Goal: Task Accomplishment & Management: Manage account settings

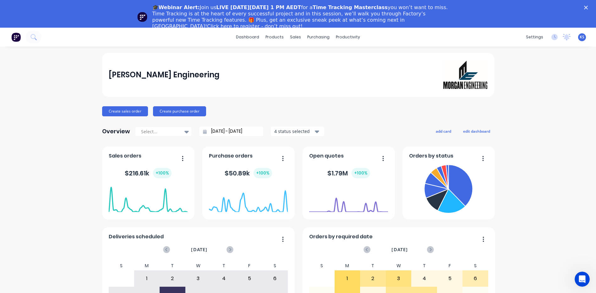
click at [588, 8] on polygon "Close" at bounding box center [586, 8] width 4 height 4
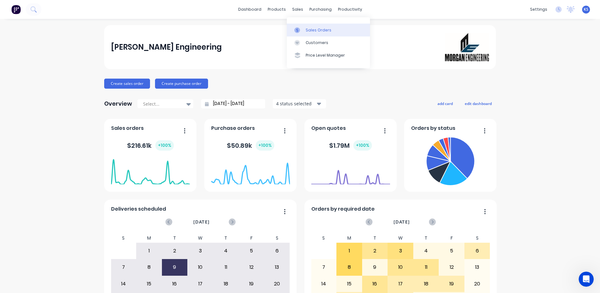
click at [308, 31] on div "Sales Orders" at bounding box center [319, 30] width 26 height 6
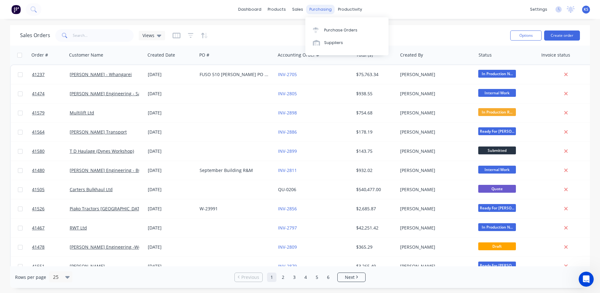
click at [313, 8] on div "purchasing" at bounding box center [321, 9] width 29 height 9
click at [335, 33] on link "Purchase Orders" at bounding box center [347, 30] width 83 height 13
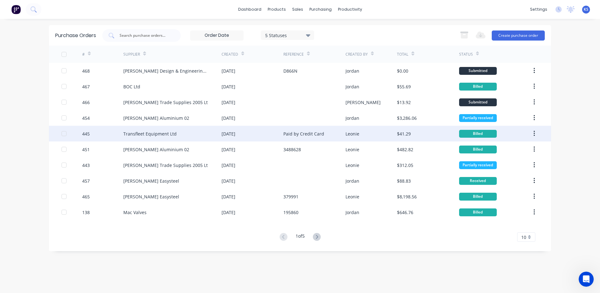
click at [156, 138] on div "Transfleet Equipment Ltd" at bounding box center [172, 134] width 98 height 16
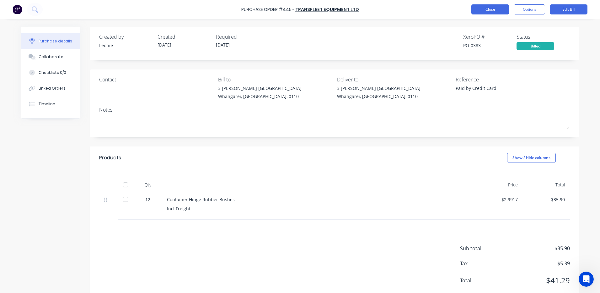
click at [479, 10] on button "Close" at bounding box center [491, 9] width 38 height 10
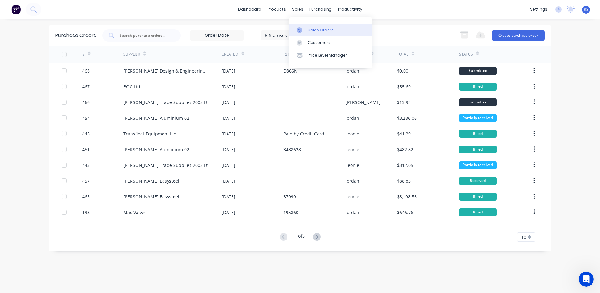
click at [316, 28] on div "Sales Orders" at bounding box center [321, 30] width 26 height 6
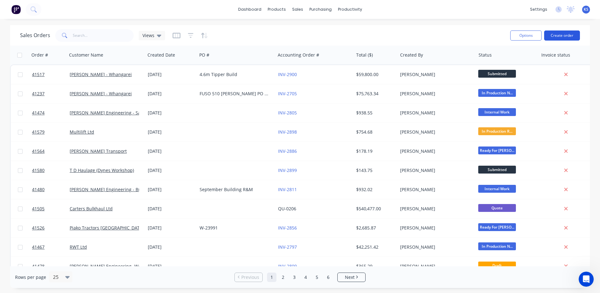
click at [573, 35] on button "Create order" at bounding box center [563, 35] width 36 height 10
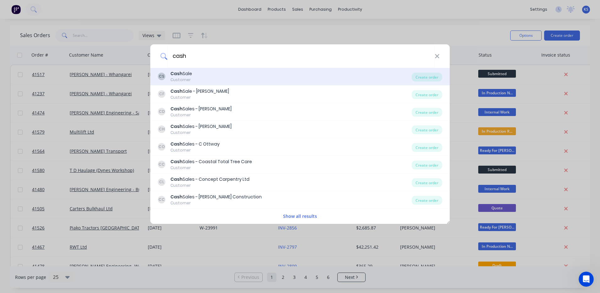
type input "cash"
click at [206, 81] on div "CS Cash Sale Customer" at bounding box center [285, 76] width 254 height 12
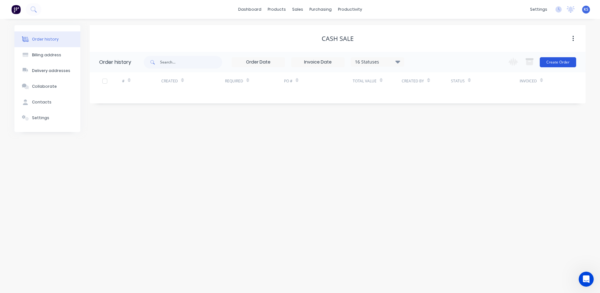
click at [557, 61] on button "Create Order" at bounding box center [558, 62] width 36 height 10
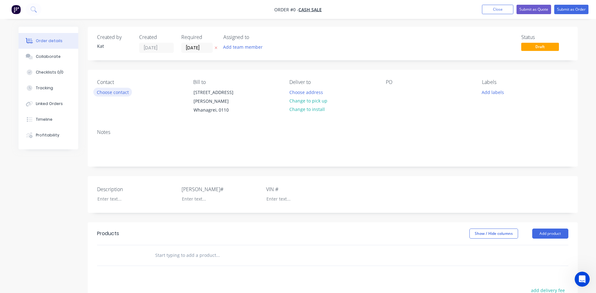
click at [117, 94] on button "Choose contact" at bounding box center [112, 92] width 39 height 8
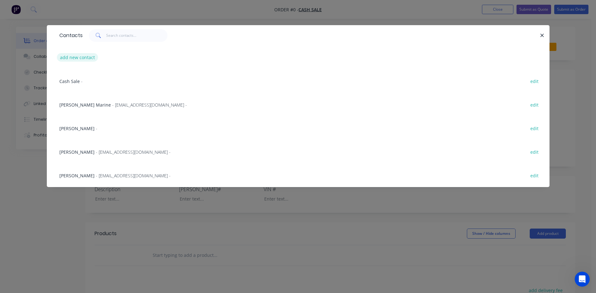
click at [87, 60] on button "add new contact" at bounding box center [77, 57] width 41 height 8
select select "NZ"
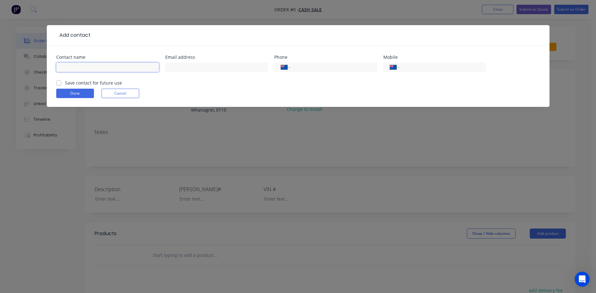
click at [79, 67] on input "text" at bounding box center [107, 66] width 103 height 9
type input "[PERSON_NAME]"
click at [173, 67] on input "text" at bounding box center [216, 66] width 103 height 9
type input "[EMAIL_ADDRESS][DOMAIN_NAME]"
click at [306, 65] on input "tel" at bounding box center [332, 67] width 75 height 7
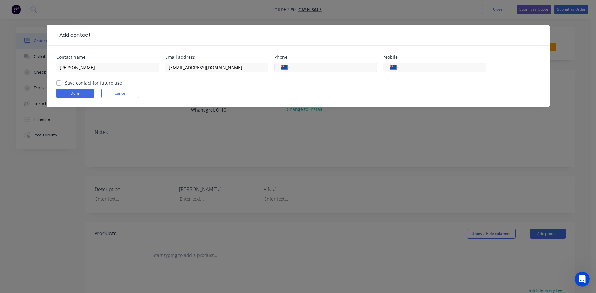
type input "0"
select select "AU"
type input "028855144823"
click at [65, 84] on label "Save contact for future use" at bounding box center [93, 82] width 57 height 7
click at [57, 84] on input "Save contact for future use" at bounding box center [58, 82] width 5 height 6
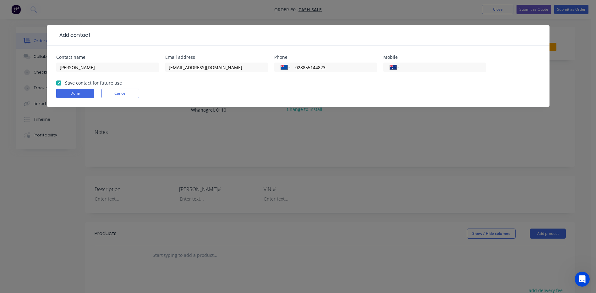
checkbox input "true"
click at [81, 92] on button "Done" at bounding box center [75, 93] width 38 height 9
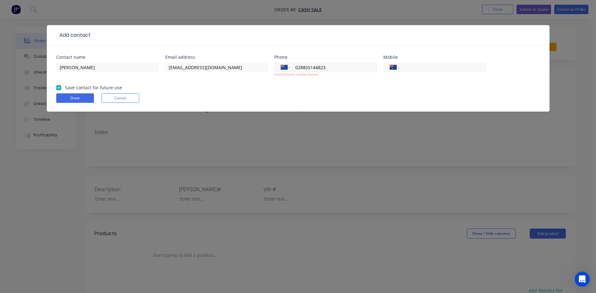
drag, startPoint x: 324, startPoint y: 64, endPoint x: 316, endPoint y: 66, distance: 8.7
click at [316, 66] on input "028855144823" at bounding box center [332, 67] width 75 height 7
type input "482302885514"
click at [408, 68] on input "tel" at bounding box center [441, 67] width 75 height 7
type input "02885144823"
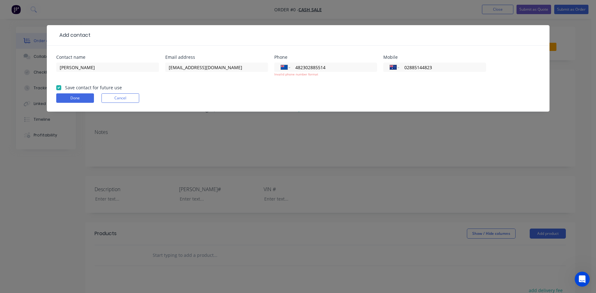
drag, startPoint x: 338, startPoint y: 69, endPoint x: 246, endPoint y: 84, distance: 92.6
click at [259, 82] on div "Contact name [PERSON_NAME] Email address [EMAIL_ADDRESS][DOMAIN_NAME] Phone Int…" at bounding box center [298, 69] width 484 height 29
select select "AU"
select select "NZ"
click at [70, 100] on button "Done" at bounding box center [75, 97] width 38 height 9
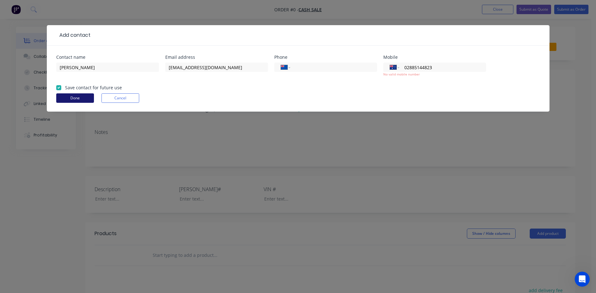
click at [78, 99] on button "Done" at bounding box center [75, 97] width 38 height 9
click at [124, 97] on button "Cancel" at bounding box center [120, 97] width 38 height 9
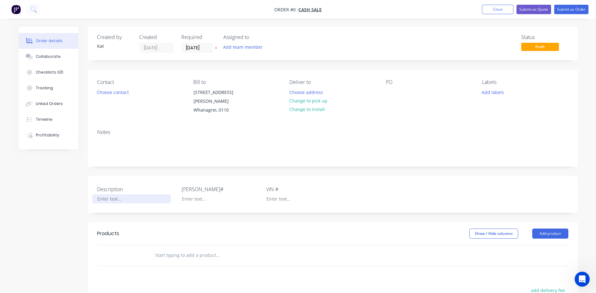
click at [104, 194] on div at bounding box center [131, 198] width 79 height 9
click at [194, 193] on div "Order details Collaborate Checklists 0/0 Tracking Linked Orders Timeline Profit…" at bounding box center [298, 226] width 572 height 399
click at [102, 194] on div at bounding box center [131, 198] width 79 height 9
click at [97, 194] on div "Construct Welding" at bounding box center [131, 198] width 79 height 9
click at [142, 194] on div "-Construct Welding" at bounding box center [131, 198] width 79 height 9
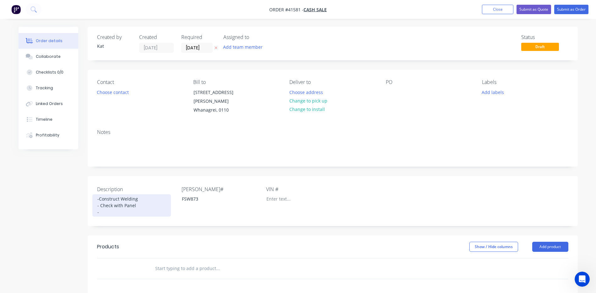
click at [136, 198] on div "-Construct Welding - Check with Panel -" at bounding box center [131, 205] width 79 height 22
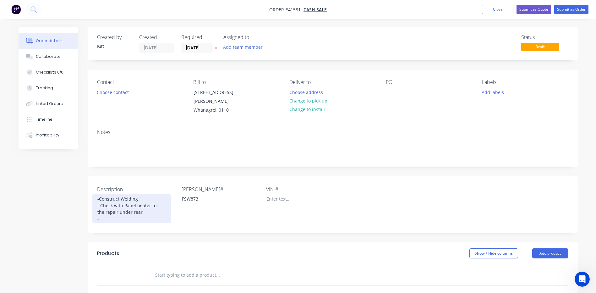
click at [127, 197] on div "-Construct Welding - Check with Panel beater for the repair under rear -" at bounding box center [131, 208] width 79 height 29
drag, startPoint x: 98, startPoint y: 193, endPoint x: 102, endPoint y: 193, distance: 3.5
click at [99, 194] on div "-Construct Welding - Check with panel beater for the repair under rear -" at bounding box center [131, 208] width 79 height 29
click at [106, 211] on div "- Construct Welding - Check with panel beater for the repair under rear -" at bounding box center [131, 208] width 79 height 29
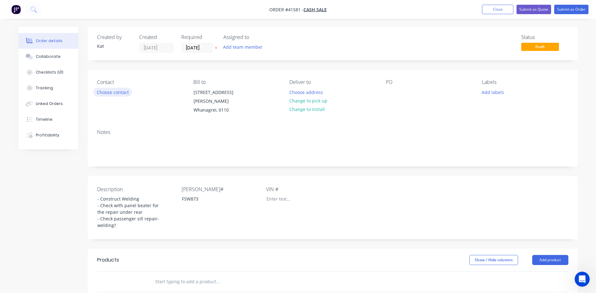
click at [117, 92] on button "Choose contact" at bounding box center [112, 92] width 39 height 8
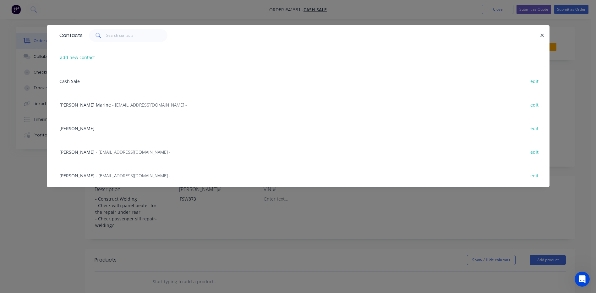
click at [76, 81] on span "Cash Sale" at bounding box center [69, 81] width 20 height 6
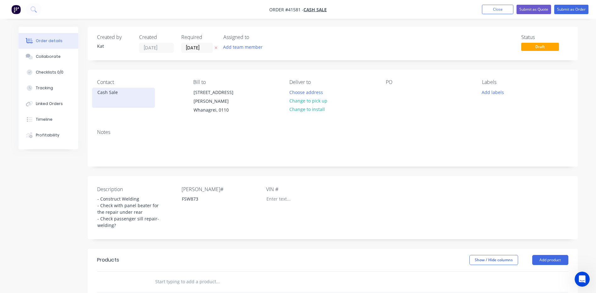
click at [121, 92] on div "Cash Sale" at bounding box center [123, 92] width 52 height 9
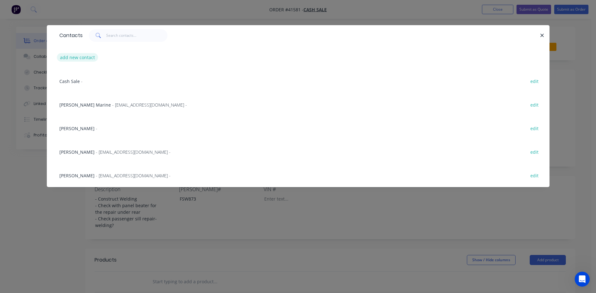
click at [85, 57] on button "add new contact" at bounding box center [77, 57] width 41 height 8
select select "NZ"
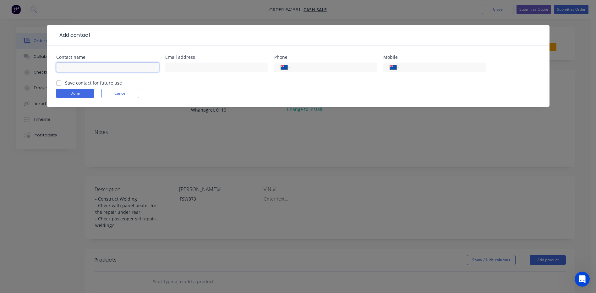
click at [70, 68] on input "text" at bounding box center [107, 66] width 103 height 9
type input "[PERSON_NAME]"
click at [178, 68] on input "text" at bounding box center [216, 66] width 103 height 9
type input "[EMAIL_ADDRESS][DOMAIN_NAME]"
type input "028855144823"
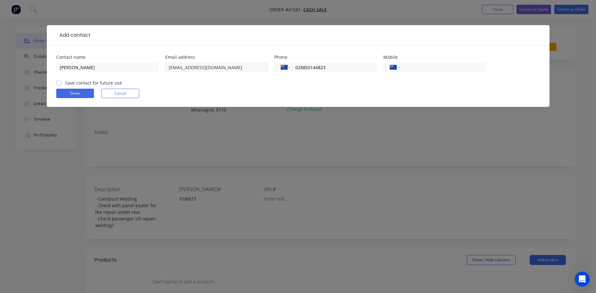
select select "AU"
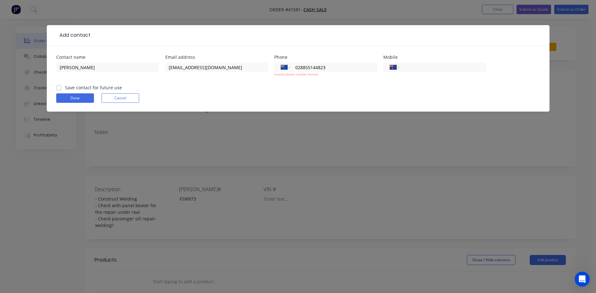
drag, startPoint x: 318, startPoint y: 70, endPoint x: 251, endPoint y: 62, distance: 67.4
click at [262, 78] on div "Contact name [PERSON_NAME] Email address [EMAIL_ADDRESS][DOMAIN_NAME] Phone Int…" at bounding box center [298, 69] width 484 height 29
select select "AU"
select select "NZ"
click at [65, 86] on label "Save contact for future use" at bounding box center [93, 87] width 57 height 7
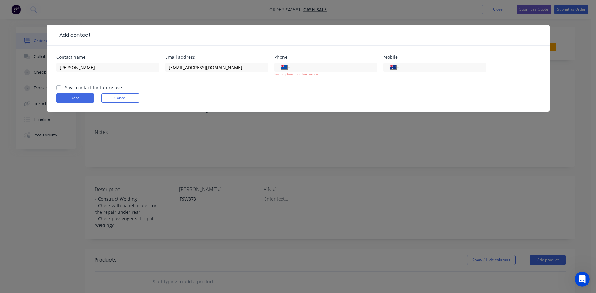
click at [57, 86] on input "Save contact for future use" at bounding box center [58, 87] width 5 height 6
checkbox input "true"
click at [72, 98] on button "Done" at bounding box center [75, 97] width 38 height 9
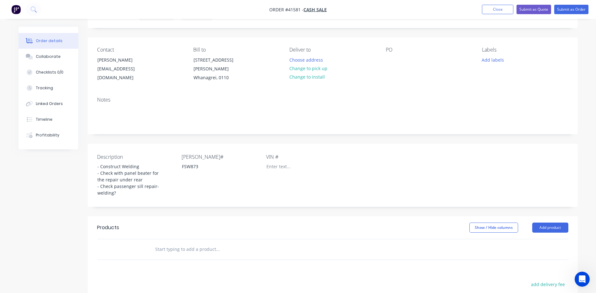
scroll to position [126, 0]
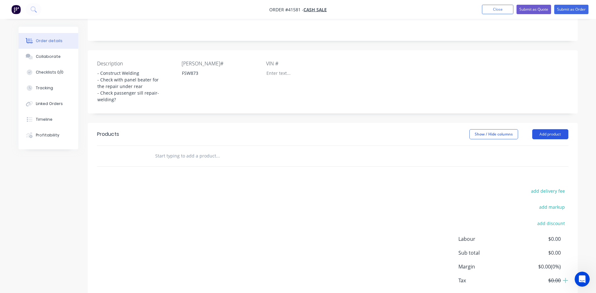
click at [539, 129] on button "Add product" at bounding box center [550, 134] width 36 height 10
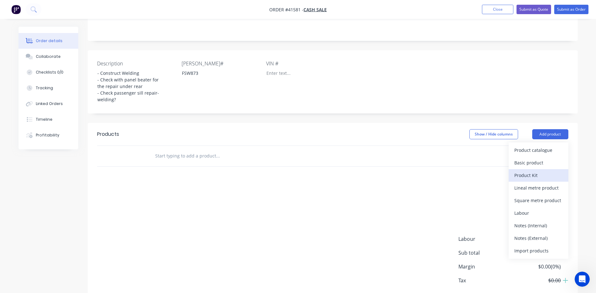
click at [530, 171] on div "Product Kit" at bounding box center [538, 175] width 48 height 9
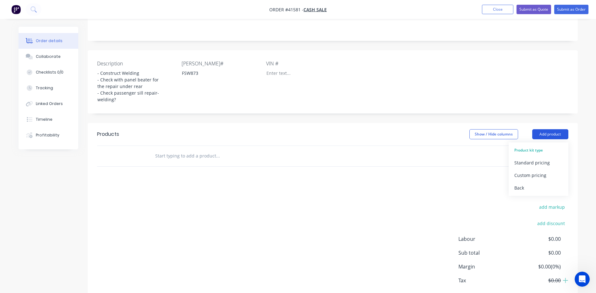
click at [546, 129] on button "Add product" at bounding box center [550, 134] width 36 height 10
click at [522, 183] on div "Back" at bounding box center [538, 187] width 48 height 9
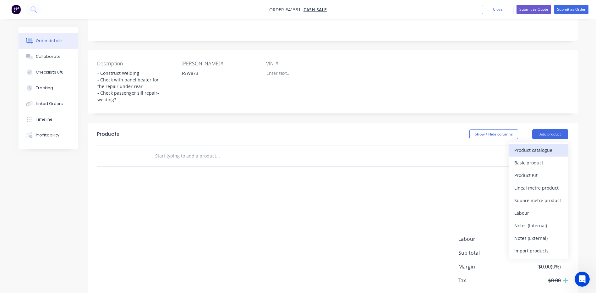
click at [526, 145] on div "Product catalogue" at bounding box center [538, 149] width 48 height 9
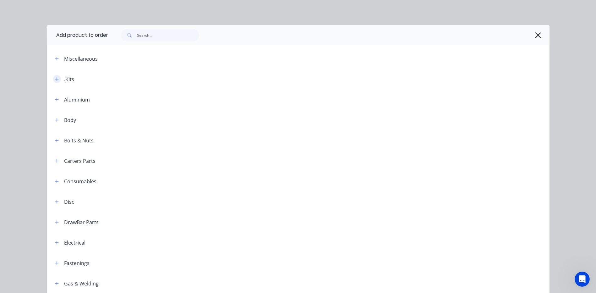
click at [53, 78] on button "button" at bounding box center [57, 79] width 8 height 8
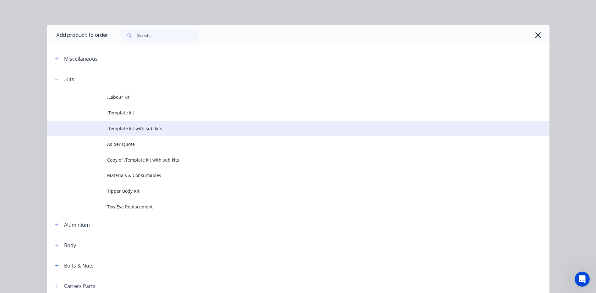
click at [130, 127] on span ".Template kit with sub kits" at bounding box center [284, 128] width 354 height 7
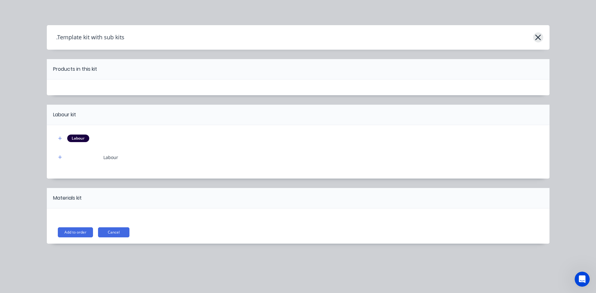
click at [537, 39] on icon "button" at bounding box center [538, 38] width 6 height 6
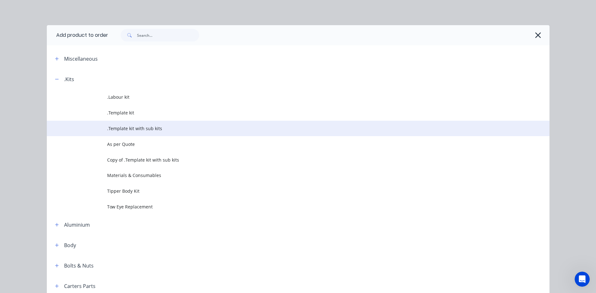
scroll to position [69, 0]
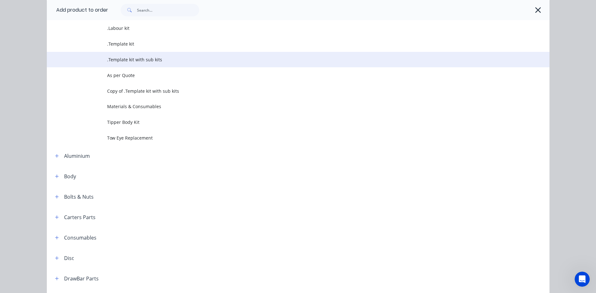
click at [126, 61] on span ".Template kit with sub kits" at bounding box center [284, 59] width 354 height 7
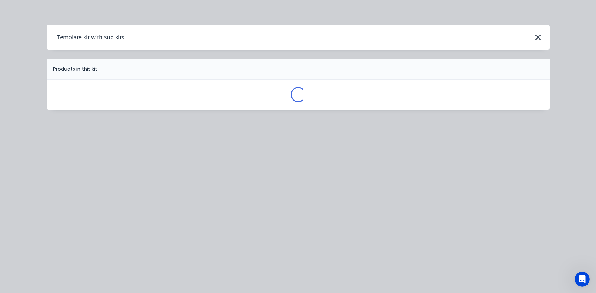
scroll to position [0, 0]
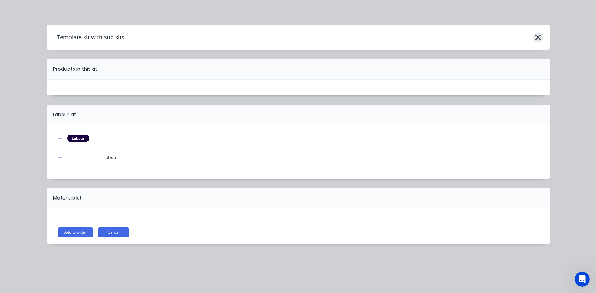
click at [538, 37] on icon "button" at bounding box center [538, 38] width 6 height 6
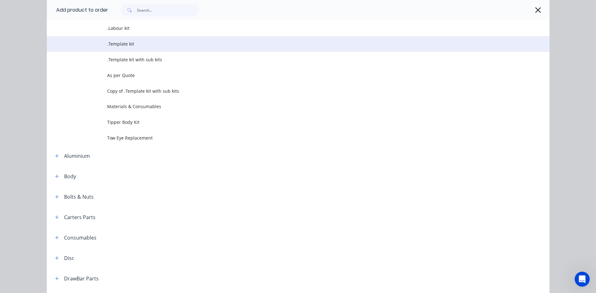
click at [115, 42] on span ".Template kit" at bounding box center [284, 44] width 354 height 7
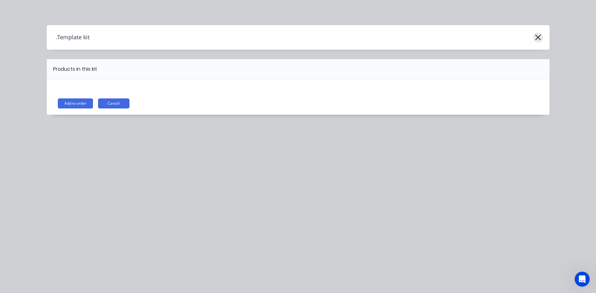
click at [537, 38] on icon "button" at bounding box center [538, 38] width 6 height 6
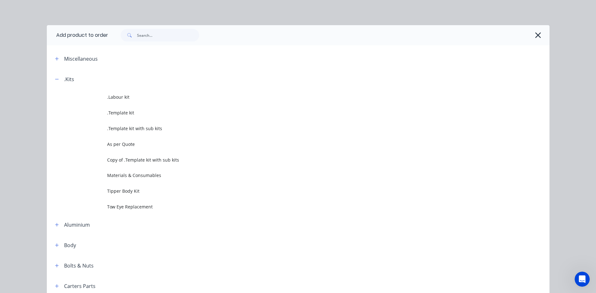
scroll to position [69, 0]
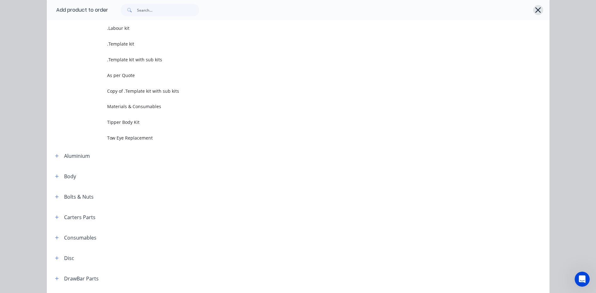
click at [535, 8] on icon "button" at bounding box center [538, 10] width 7 height 9
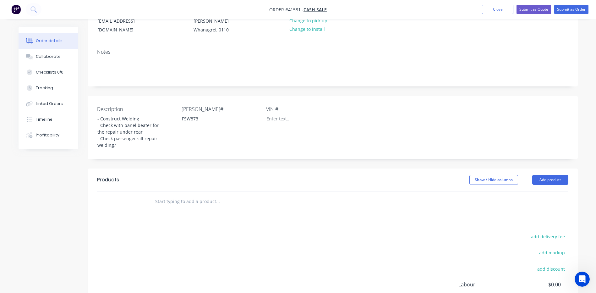
scroll to position [0, 0]
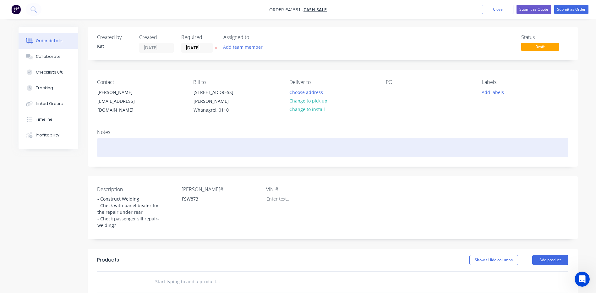
click at [112, 142] on div at bounding box center [332, 147] width 471 height 19
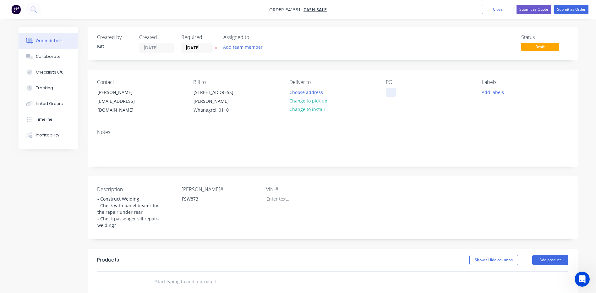
click at [389, 90] on div at bounding box center [391, 92] width 10 height 9
click at [216, 95] on div "[STREET_ADDRESS][PERSON_NAME]" at bounding box center [219, 97] width 52 height 18
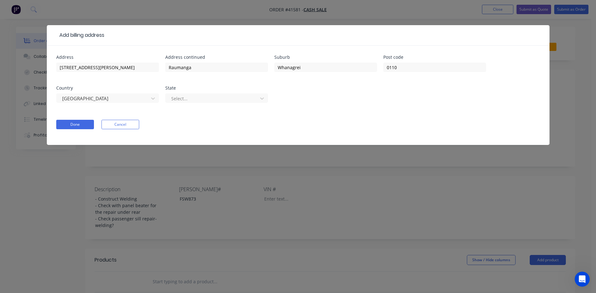
click at [117, 126] on button "Cancel" at bounding box center [120, 124] width 38 height 9
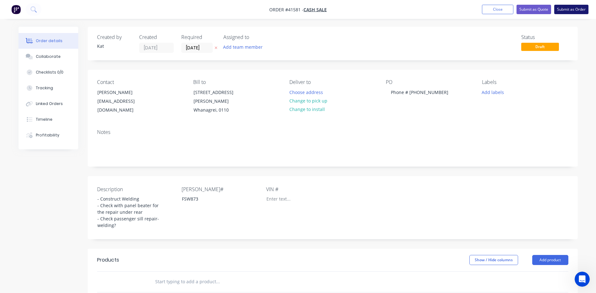
click at [561, 10] on button "Submit as Order" at bounding box center [571, 9] width 34 height 9
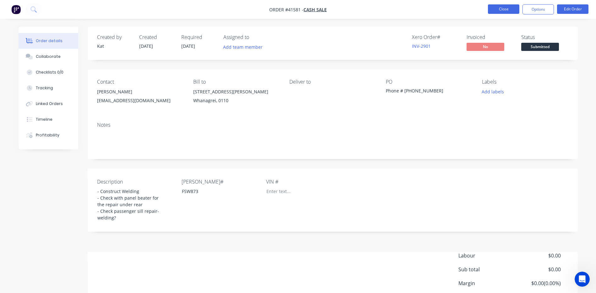
click at [503, 8] on button "Close" at bounding box center [503, 8] width 31 height 9
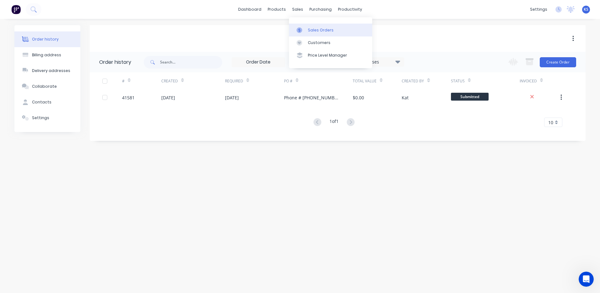
click at [321, 29] on div "Sales Orders" at bounding box center [321, 30] width 26 height 6
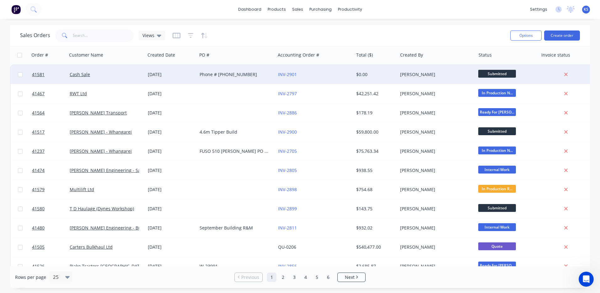
click at [223, 78] on div "Phone # [PHONE_NUMBER]" at bounding box center [236, 74] width 78 height 19
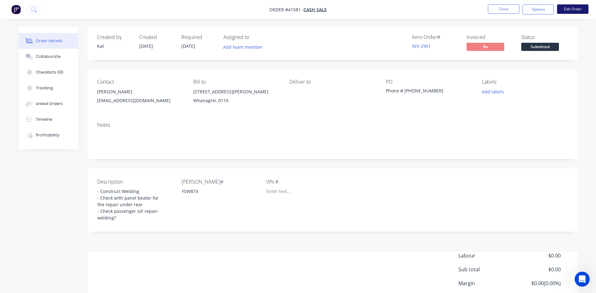
click at [570, 7] on button "Edit Order" at bounding box center [572, 8] width 31 height 9
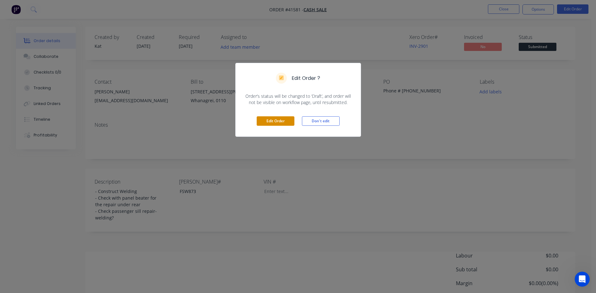
click at [275, 120] on button "Edit Order" at bounding box center [276, 120] width 38 height 9
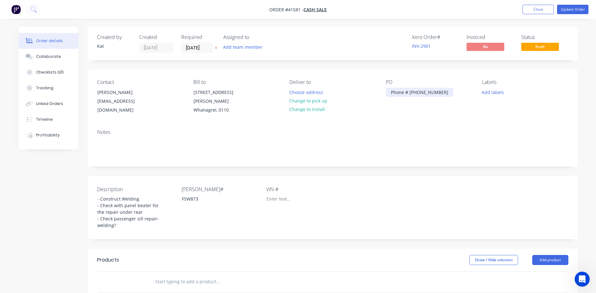
click at [428, 92] on div "Phone # [PHONE_NUMBER]" at bounding box center [420, 92] width 68 height 9
drag, startPoint x: 437, startPoint y: 92, endPoint x: 361, endPoint y: 96, distance: 76.4
click at [366, 98] on div "Contact [PERSON_NAME] [EMAIL_ADDRESS][DOMAIN_NAME] Bill to [STREET_ADDRESS][PER…" at bounding box center [333, 97] width 490 height 54
click at [527, 10] on button "Close" at bounding box center [537, 9] width 31 height 9
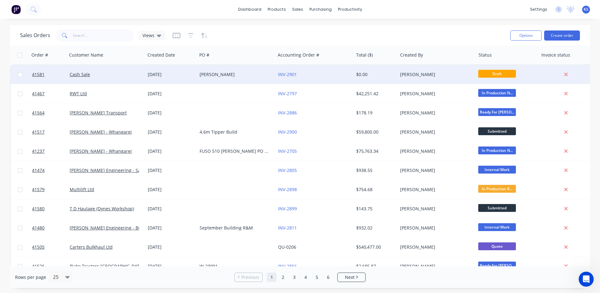
click at [210, 75] on div "[PERSON_NAME]" at bounding box center [235, 74] width 70 height 6
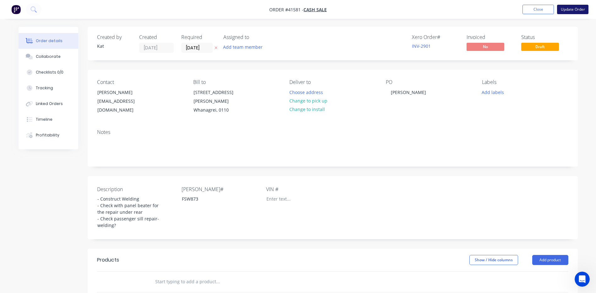
click at [568, 10] on button "Update Order" at bounding box center [572, 9] width 31 height 9
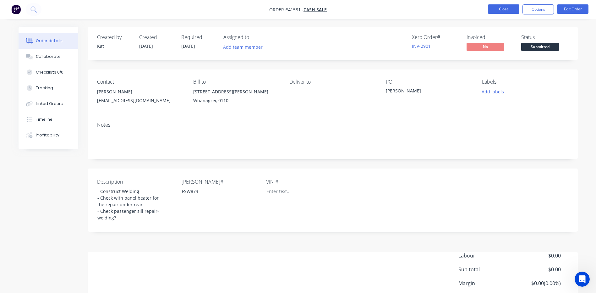
click at [504, 8] on button "Close" at bounding box center [503, 8] width 31 height 9
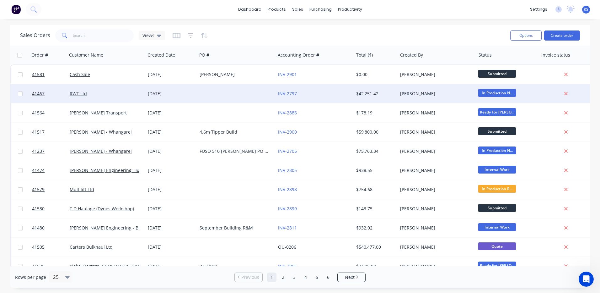
click at [83, 96] on div "RWT Ltd" at bounding box center [105, 93] width 70 height 6
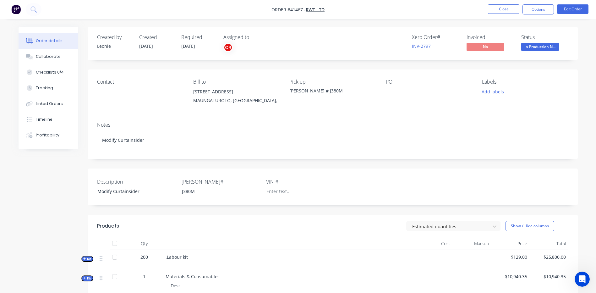
scroll to position [63, 0]
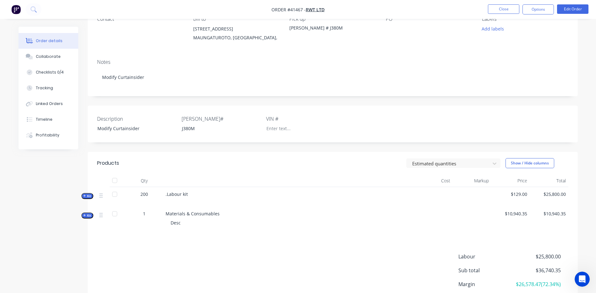
click at [88, 196] on span "Kit" at bounding box center [87, 195] width 8 height 5
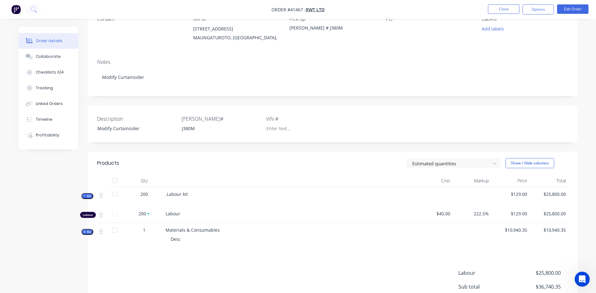
click at [88, 196] on span "Kit" at bounding box center [87, 195] width 8 height 5
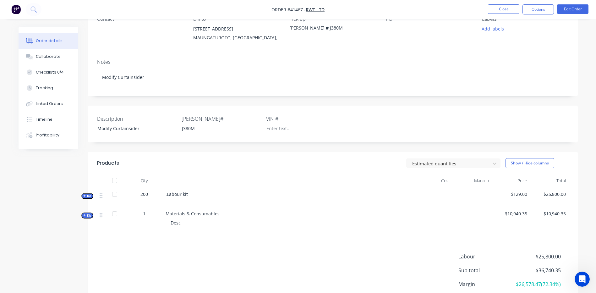
click at [82, 215] on button "Kit" at bounding box center [87, 215] width 12 height 6
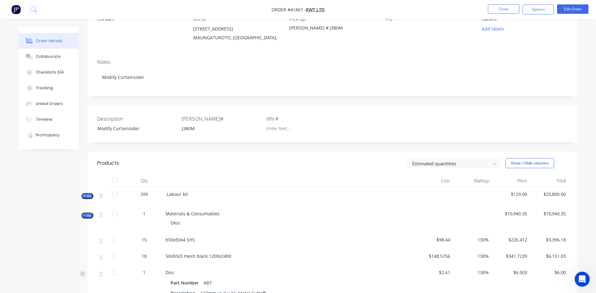
click at [82, 215] on button "Kit" at bounding box center [87, 215] width 12 height 6
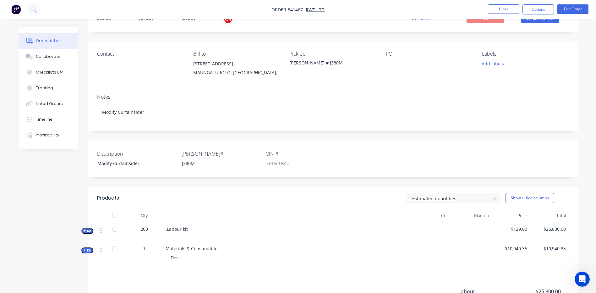
scroll to position [0, 0]
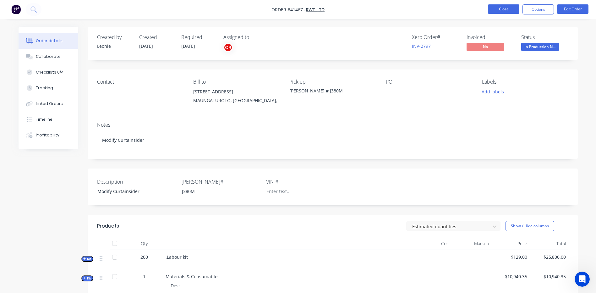
click at [500, 10] on button "Close" at bounding box center [503, 8] width 31 height 9
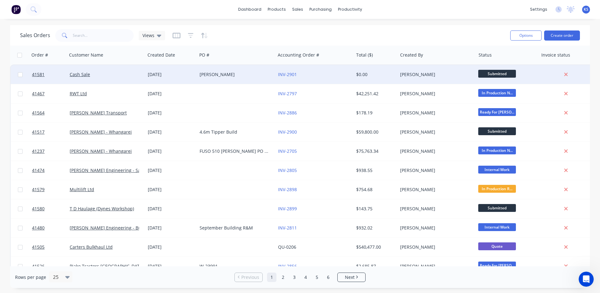
click at [167, 73] on div "[DATE]" at bounding box center [171, 74] width 47 height 6
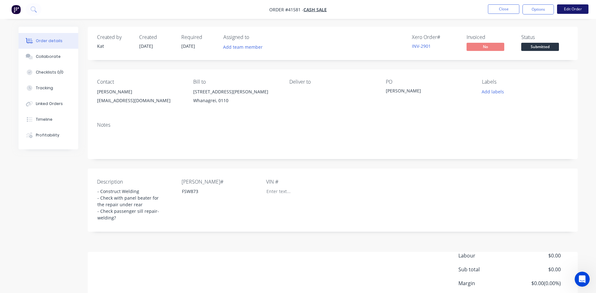
click at [569, 9] on button "Edit Order" at bounding box center [572, 8] width 31 height 9
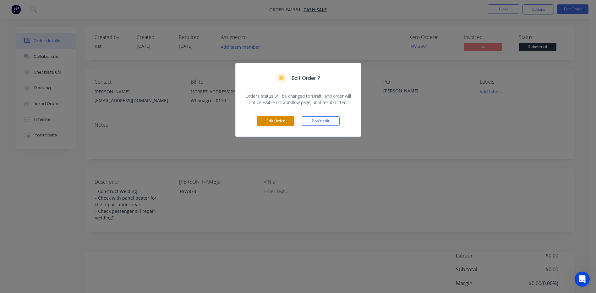
click at [274, 121] on button "Edit Order" at bounding box center [276, 120] width 38 height 9
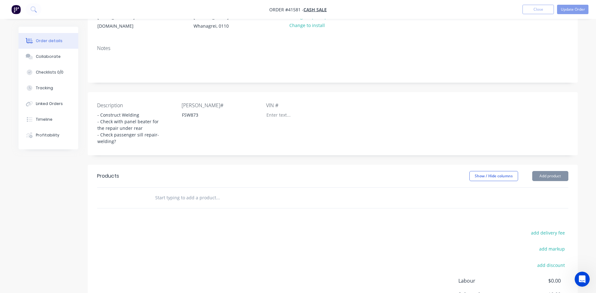
scroll to position [153, 0]
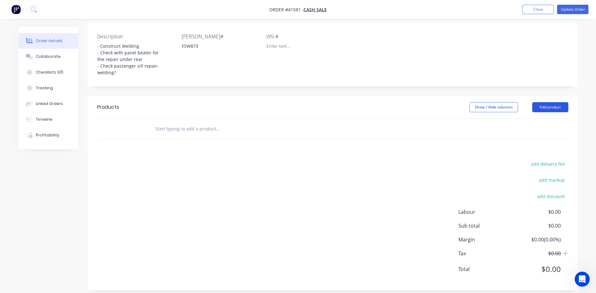
click at [552, 102] on button "Add product" at bounding box center [550, 107] width 36 height 10
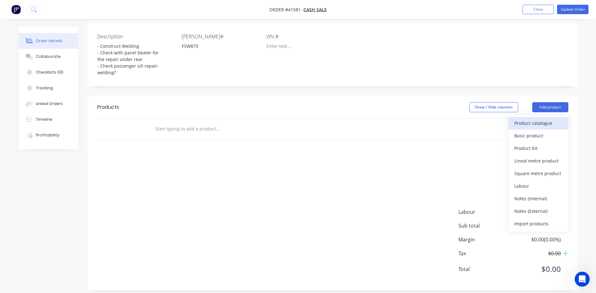
click at [545, 118] on div "Product catalogue" at bounding box center [538, 122] width 48 height 9
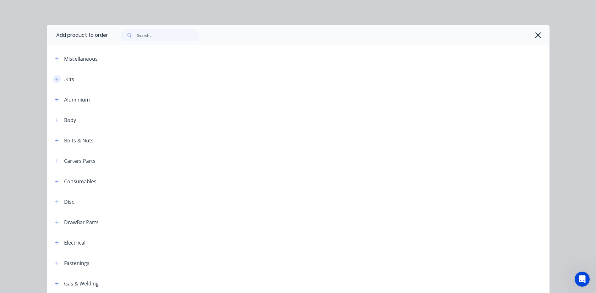
click at [56, 79] on icon "button" at bounding box center [57, 79] width 4 height 4
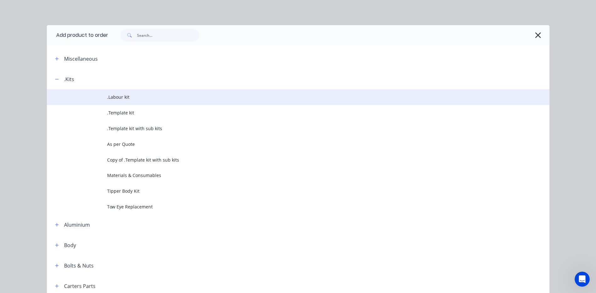
click at [118, 98] on span ".Labour kit" at bounding box center [284, 97] width 354 height 7
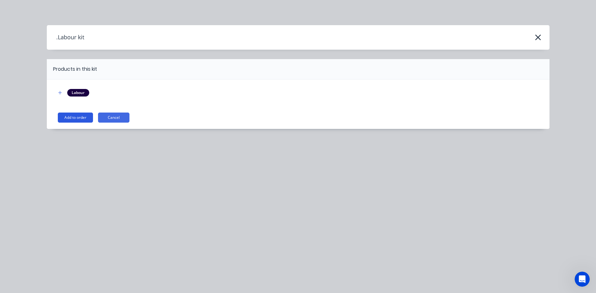
click at [75, 117] on button "Add to order" at bounding box center [75, 117] width 35 height 10
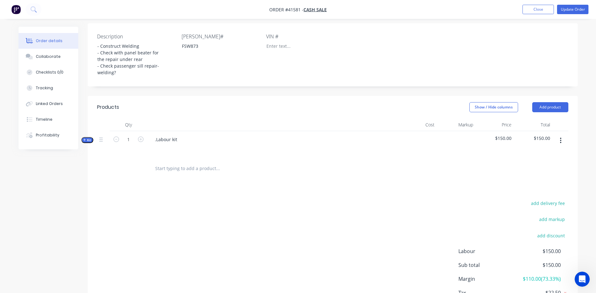
click at [561, 137] on icon "button" at bounding box center [561, 140] width 2 height 7
click at [537, 192] on div "Delete" at bounding box center [538, 194] width 48 height 9
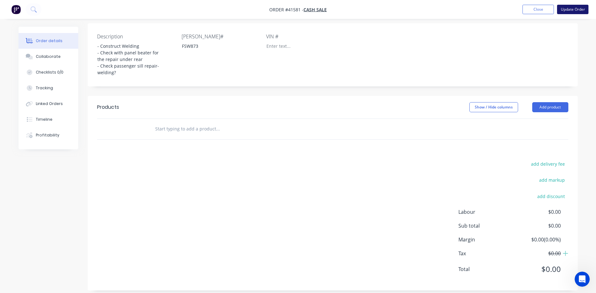
click at [571, 8] on button "Update Order" at bounding box center [572, 9] width 31 height 9
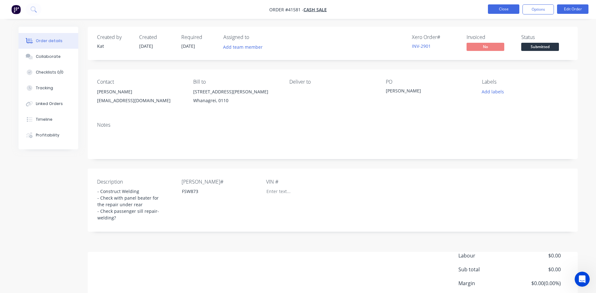
click at [502, 10] on button "Close" at bounding box center [503, 8] width 31 height 9
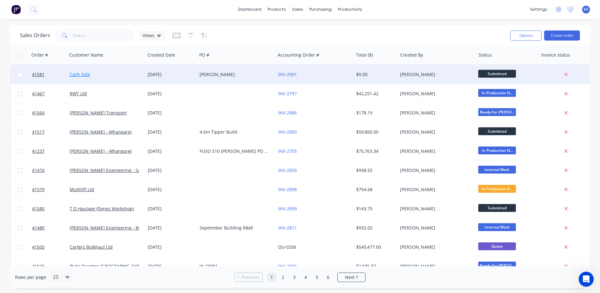
click at [74, 74] on link "Cash Sale" at bounding box center [80, 74] width 20 height 6
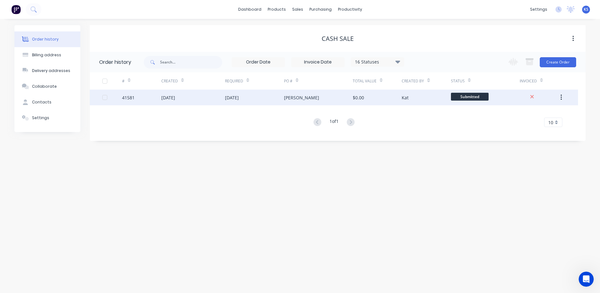
click at [175, 97] on div "[DATE]" at bounding box center [168, 97] width 14 height 7
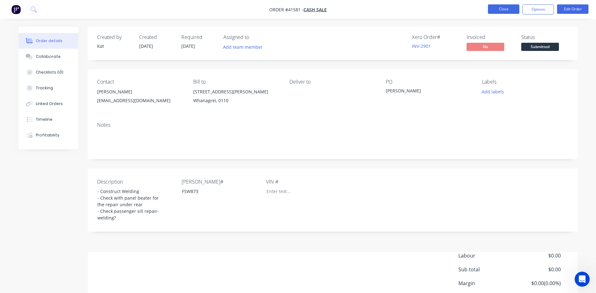
click at [501, 7] on button "Close" at bounding box center [503, 8] width 31 height 9
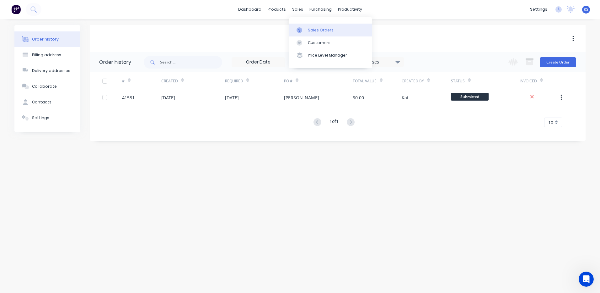
click at [311, 29] on div "Sales Orders" at bounding box center [321, 30] width 26 height 6
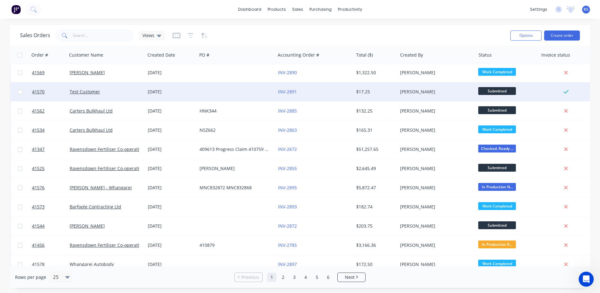
scroll to position [280, 0]
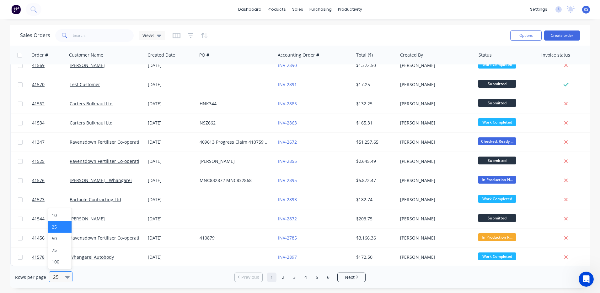
click at [66, 278] on icon at bounding box center [67, 277] width 4 height 3
click at [60, 263] on div "100" at bounding box center [60, 262] width 24 height 12
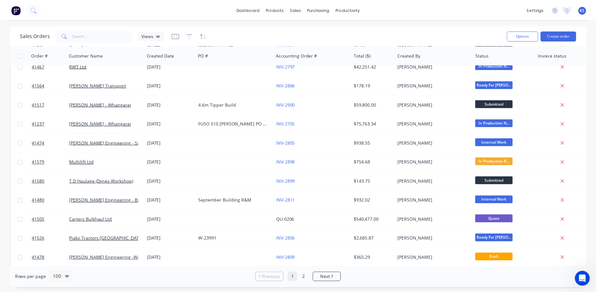
scroll to position [0, 0]
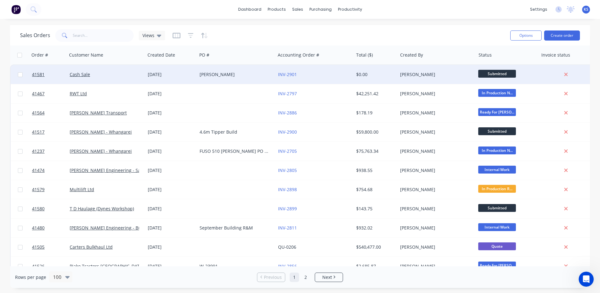
click at [225, 73] on div "[PERSON_NAME]" at bounding box center [235, 74] width 70 height 6
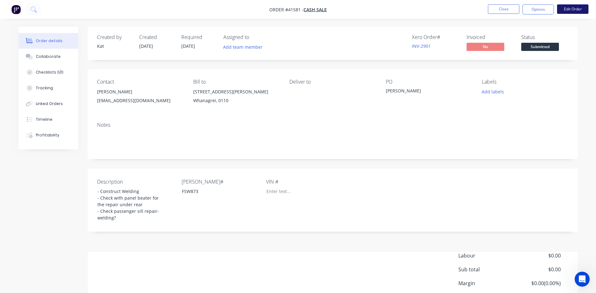
click at [574, 10] on button "Edit Order" at bounding box center [572, 8] width 31 height 9
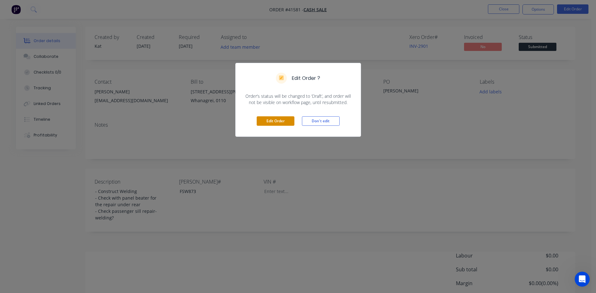
click at [282, 122] on button "Edit Order" at bounding box center [276, 120] width 38 height 9
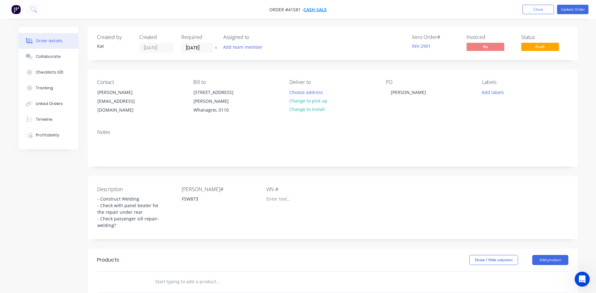
click at [315, 11] on span "Cash Sale" at bounding box center [314, 10] width 23 height 6
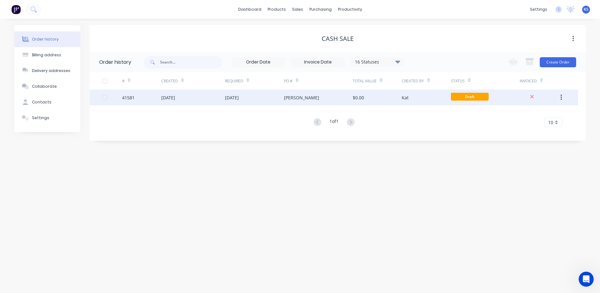
click at [175, 100] on div "[DATE]" at bounding box center [168, 97] width 14 height 7
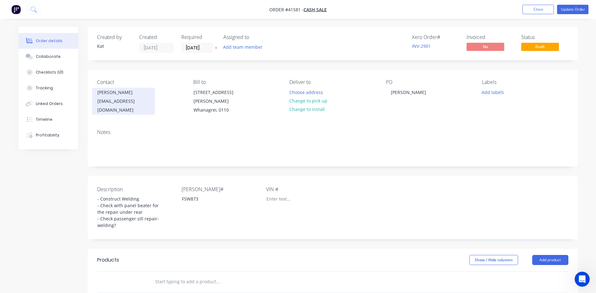
click at [111, 102] on div "[EMAIL_ADDRESS][DOMAIN_NAME]" at bounding box center [123, 106] width 52 height 18
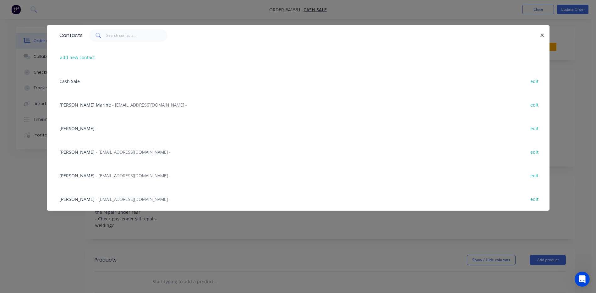
click at [90, 79] on div "Cash Sale - edit" at bounding box center [298, 81] width 484 height 24
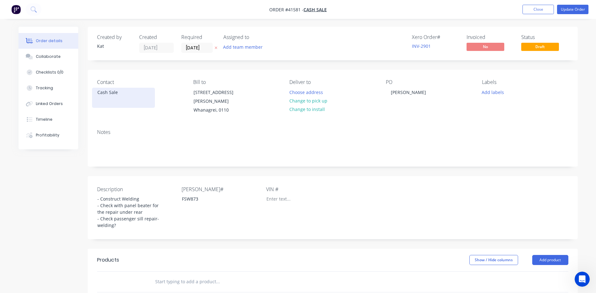
click at [109, 92] on div "Cash Sale" at bounding box center [123, 92] width 52 height 9
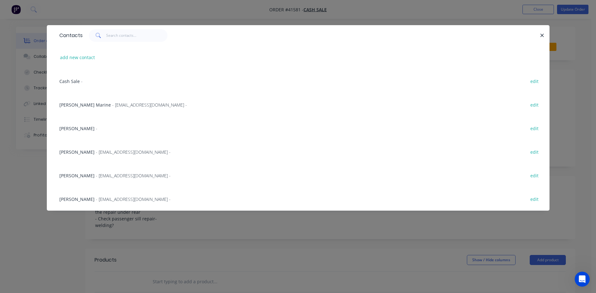
click at [96, 200] on span "- [EMAIL_ADDRESS][DOMAIN_NAME] -" at bounding box center [133, 199] width 75 height 6
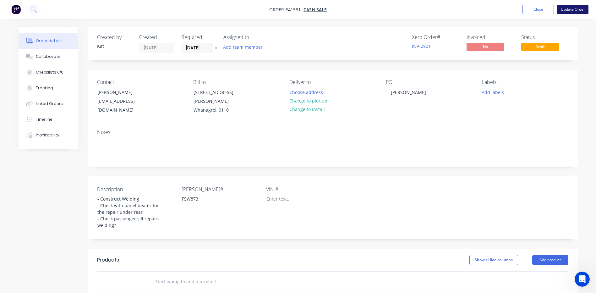
click at [571, 11] on button "Update Order" at bounding box center [572, 9] width 31 height 9
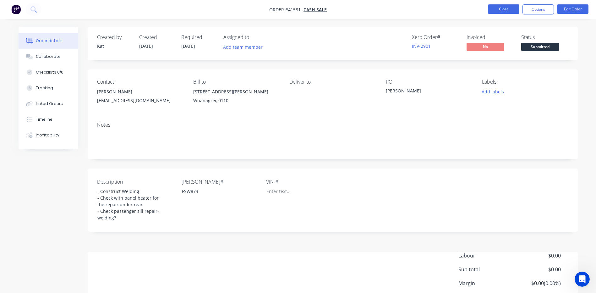
click at [496, 11] on button "Close" at bounding box center [503, 8] width 31 height 9
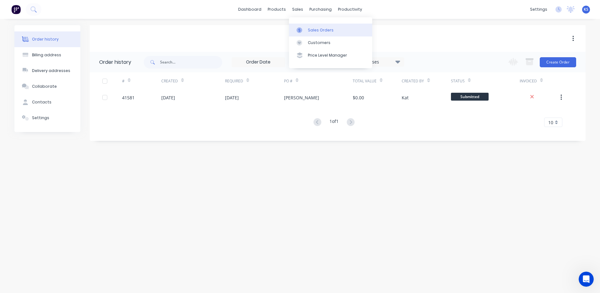
click at [314, 30] on div "Sales Orders" at bounding box center [321, 30] width 26 height 6
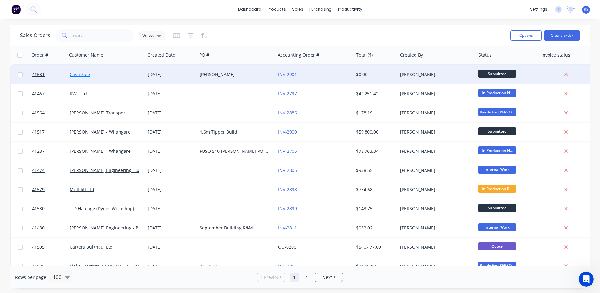
click at [78, 74] on link "Cash Sale" at bounding box center [80, 74] width 20 height 6
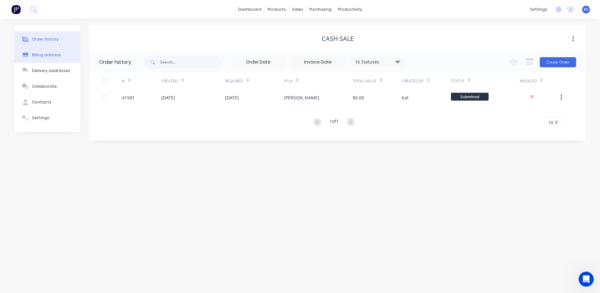
click at [45, 59] on button "Billing address" at bounding box center [47, 55] width 66 height 16
select select "NZ"
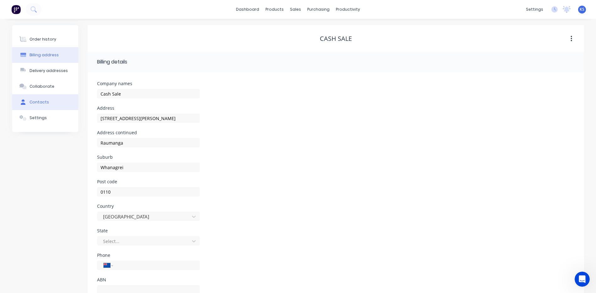
click at [44, 98] on button "Contacts" at bounding box center [45, 102] width 66 height 16
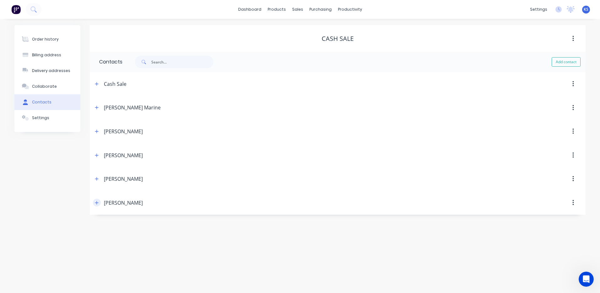
click at [95, 203] on icon "button" at bounding box center [97, 202] width 4 height 4
click at [93, 203] on icon "button" at bounding box center [95, 202] width 4 height 4
click at [308, 36] on link "Sales Orders" at bounding box center [330, 30] width 83 height 13
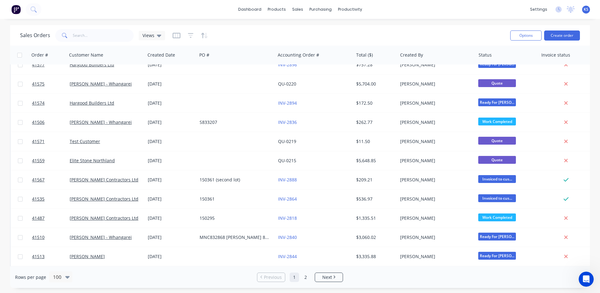
scroll to position [722, 0]
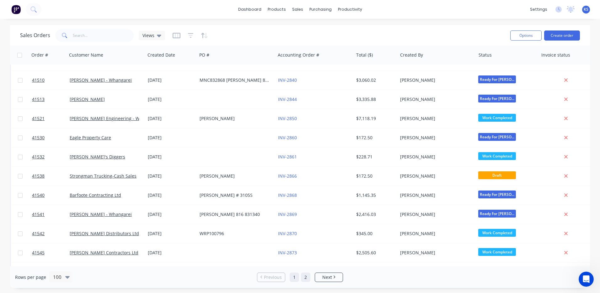
click at [307, 277] on link "2" at bounding box center [305, 276] width 9 height 9
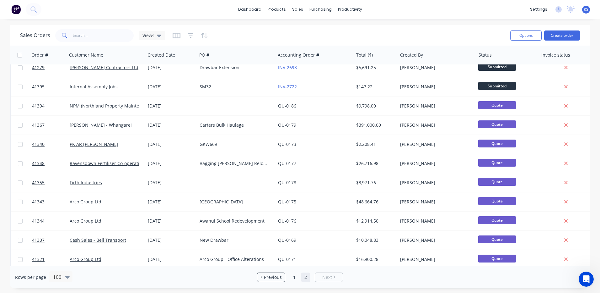
scroll to position [0, 0]
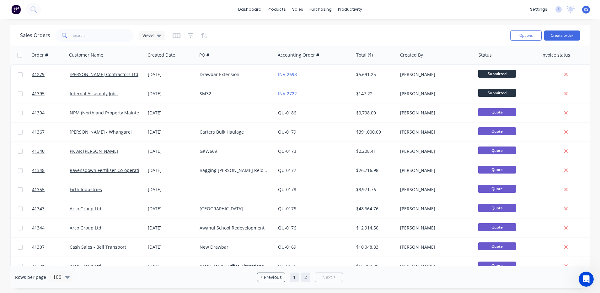
click at [298, 276] on link "1" at bounding box center [294, 276] width 9 height 9
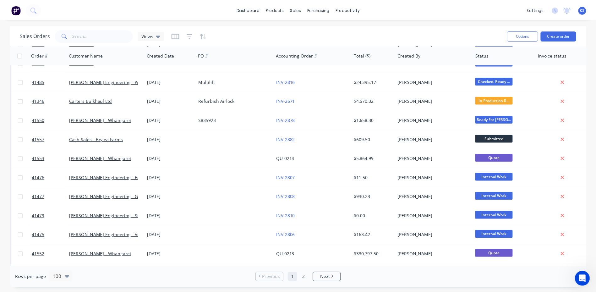
scroll to position [1099, 0]
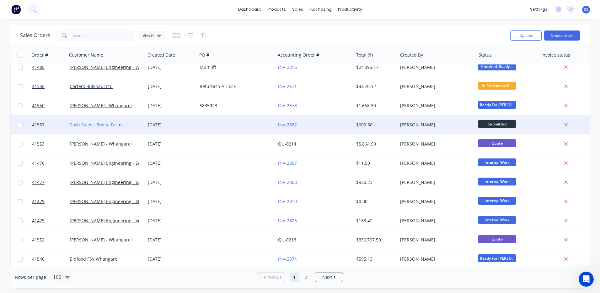
click at [100, 125] on link "Cash Sales - Brylea Farms" at bounding box center [97, 125] width 54 height 6
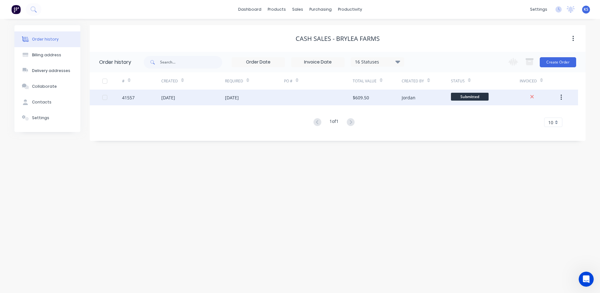
click at [135, 100] on div "41557" at bounding box center [141, 98] width 39 height 16
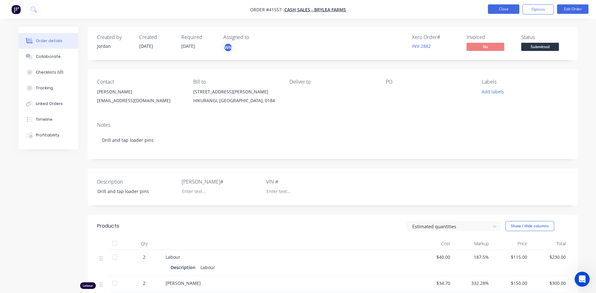
click at [496, 10] on button "Close" at bounding box center [503, 8] width 31 height 9
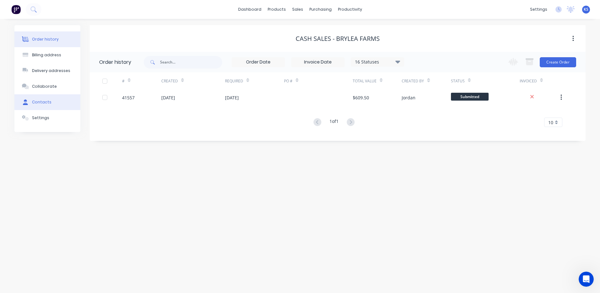
click at [48, 104] on div "Contacts" at bounding box center [41, 102] width 19 height 6
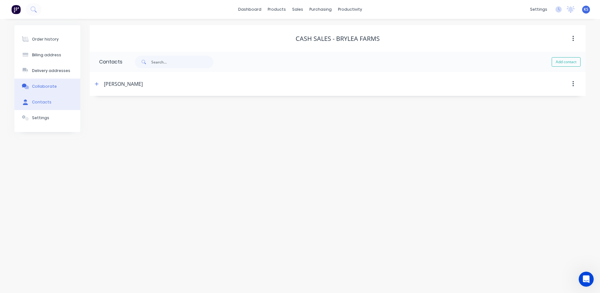
click at [45, 88] on div "Collaborate" at bounding box center [44, 87] width 25 height 6
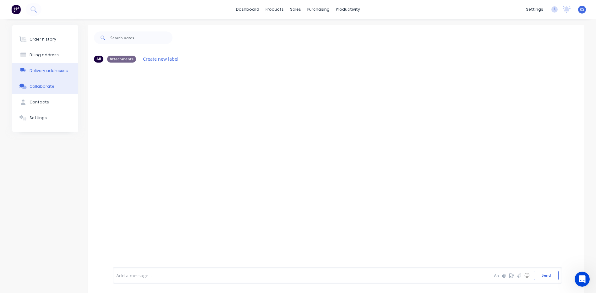
click at [44, 75] on button "Delivery addresses" at bounding box center [45, 71] width 66 height 16
select select "NZ"
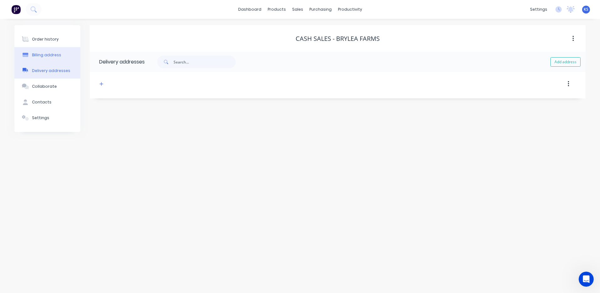
click at [44, 56] on div "Billing address" at bounding box center [46, 55] width 29 height 6
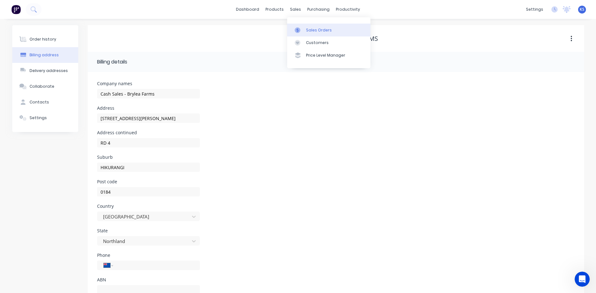
click at [313, 27] on div "Sales Orders" at bounding box center [319, 30] width 26 height 6
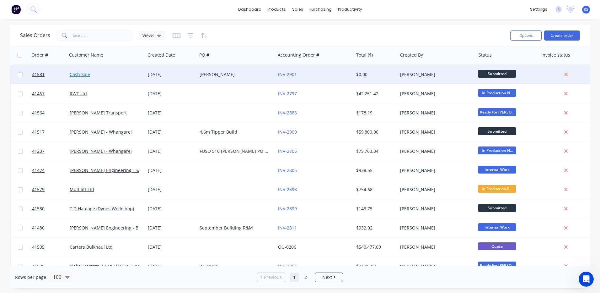
click at [76, 72] on link "Cash Sale" at bounding box center [80, 74] width 20 height 6
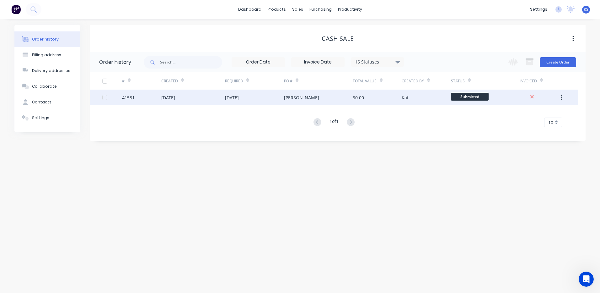
click at [175, 98] on div "[DATE]" at bounding box center [168, 97] width 14 height 7
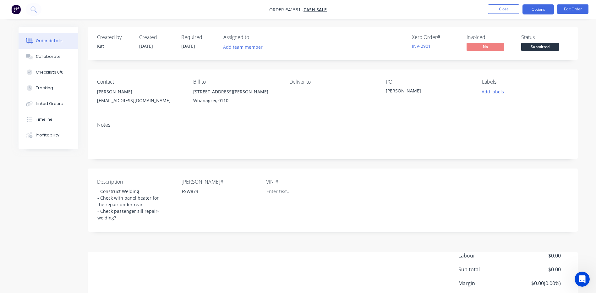
click at [541, 9] on button "Options" at bounding box center [537, 9] width 31 height 10
click at [571, 9] on button "Edit Order" at bounding box center [572, 8] width 31 height 9
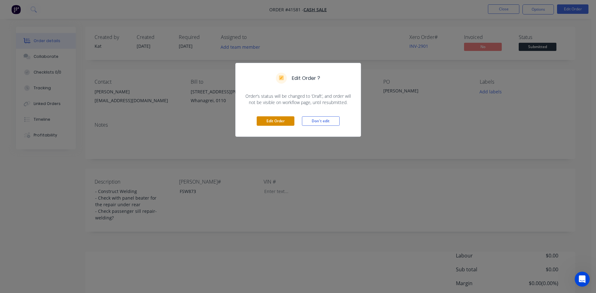
click at [266, 121] on button "Edit Order" at bounding box center [276, 120] width 38 height 9
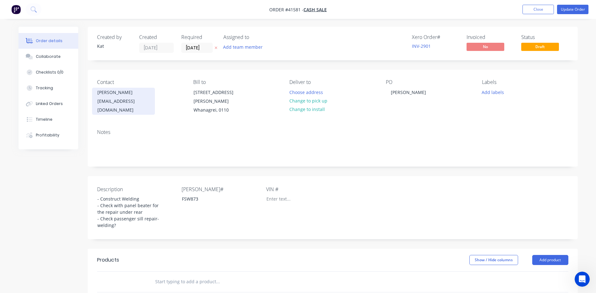
click at [148, 94] on div "[PERSON_NAME]" at bounding box center [123, 92] width 52 height 9
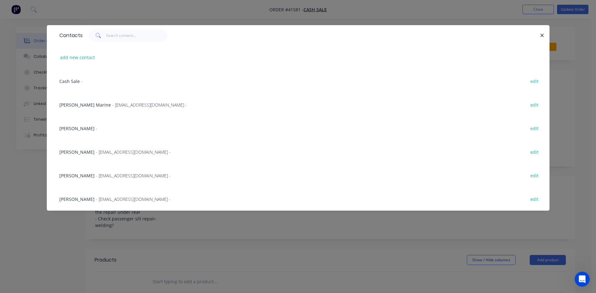
click at [84, 82] on div "Cash Sale - edit" at bounding box center [298, 81] width 484 height 24
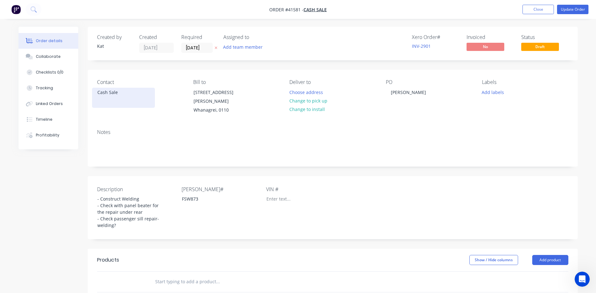
click at [108, 92] on div "Cash Sale" at bounding box center [123, 92] width 52 height 9
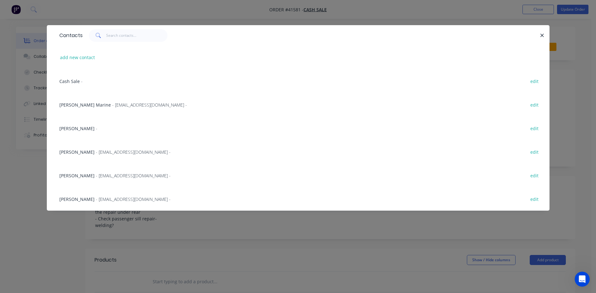
click at [75, 200] on span "[PERSON_NAME]" at bounding box center [76, 199] width 35 height 6
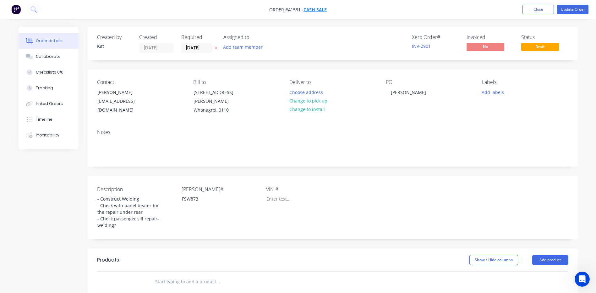
click at [312, 11] on span "Cash Sale" at bounding box center [314, 10] width 23 height 6
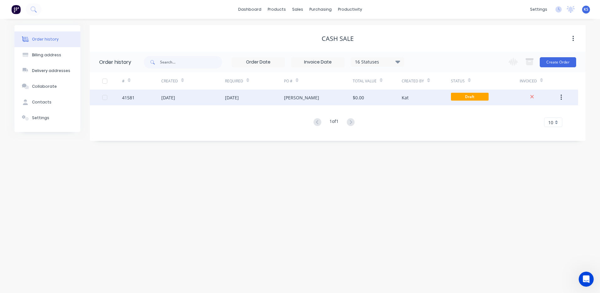
click at [175, 97] on div "[DATE]" at bounding box center [168, 97] width 14 height 7
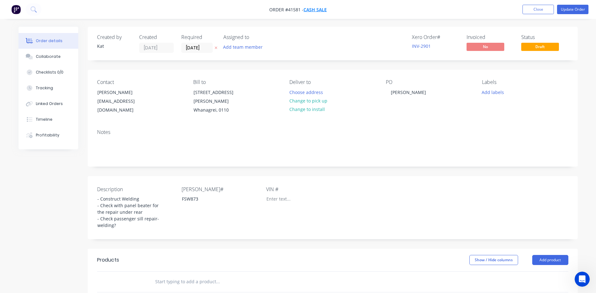
click at [320, 10] on span "Cash Sale" at bounding box center [314, 10] width 23 height 6
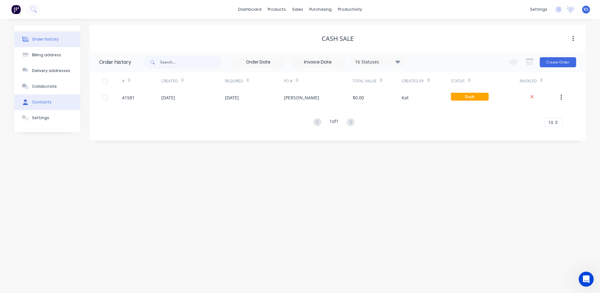
click at [52, 100] on button "Contacts" at bounding box center [47, 102] width 66 height 16
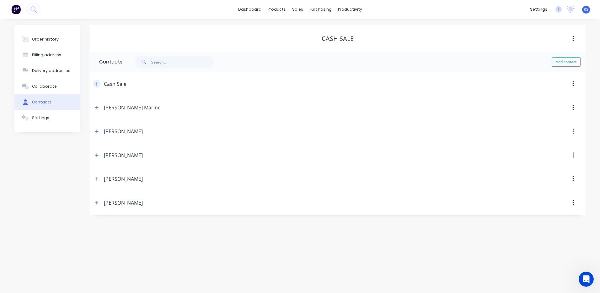
click at [96, 83] on icon "button" at bounding box center [97, 84] width 4 height 4
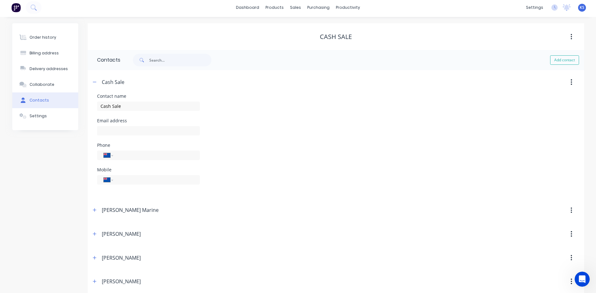
scroll to position [32, 0]
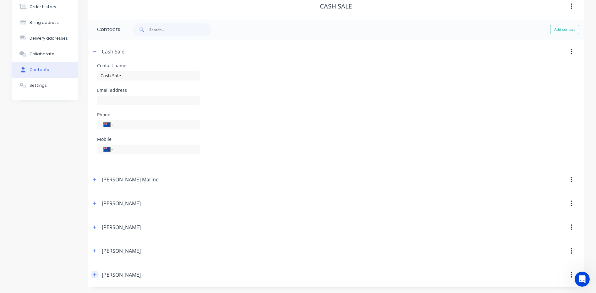
click at [96, 276] on icon "button" at bounding box center [95, 274] width 4 height 4
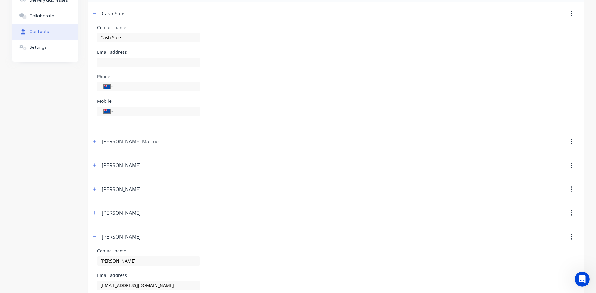
scroll to position [0, 0]
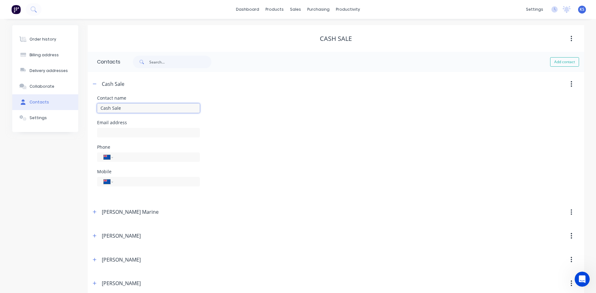
click at [133, 107] on input "Cash Sale" at bounding box center [148, 107] width 103 height 9
type input "Cash Sale- [PERSON_NAME]"
click at [110, 133] on input "text" at bounding box center [148, 132] width 103 height 9
click at [39, 37] on div "Order history" at bounding box center [43, 39] width 27 height 6
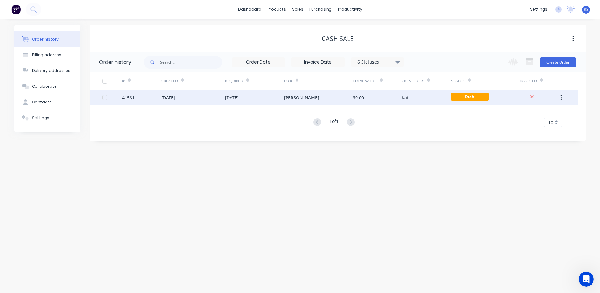
click at [236, 101] on div "[DATE]" at bounding box center [254, 98] width 59 height 16
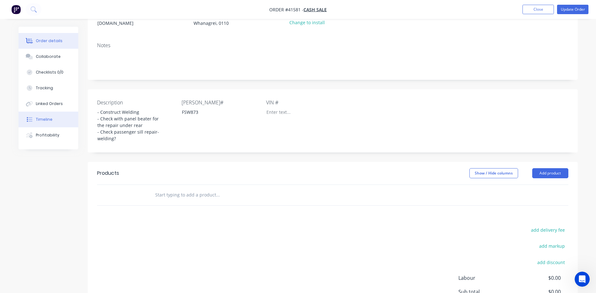
scroll to position [27, 0]
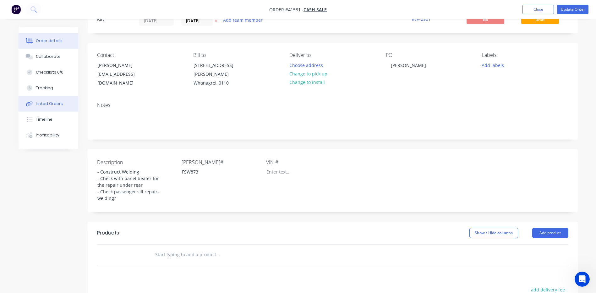
click at [52, 102] on div "Linked Orders" at bounding box center [49, 104] width 27 height 6
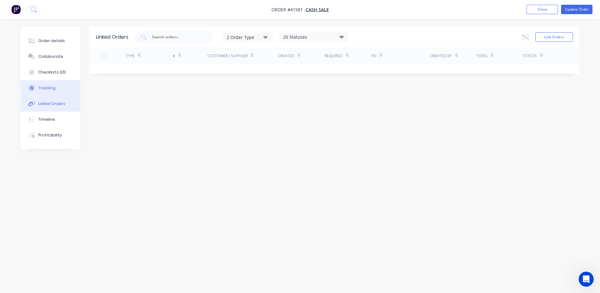
click at [49, 90] on div "Tracking" at bounding box center [46, 88] width 17 height 6
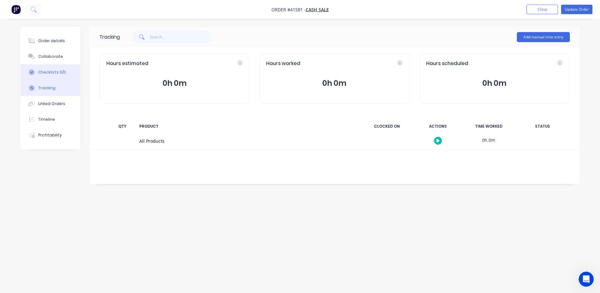
click at [48, 67] on button "Checklists 0/0" at bounding box center [51, 72] width 60 height 16
type textarea "x"
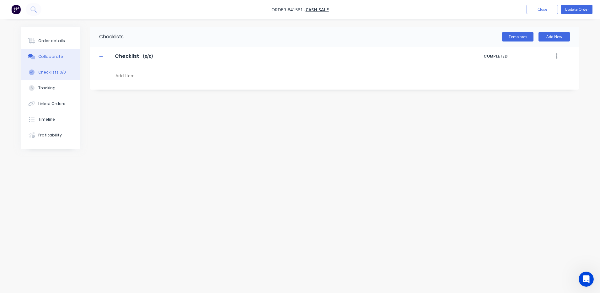
click at [49, 57] on div "Collaborate" at bounding box center [50, 57] width 25 height 6
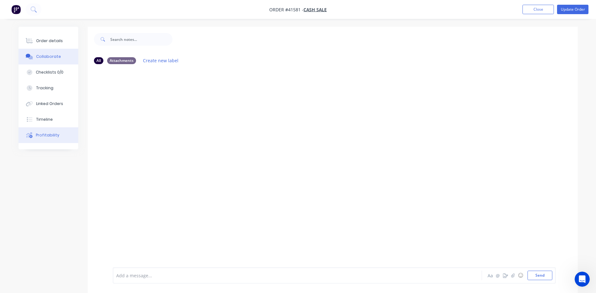
click at [54, 134] on div "Profitability" at bounding box center [48, 135] width 24 height 6
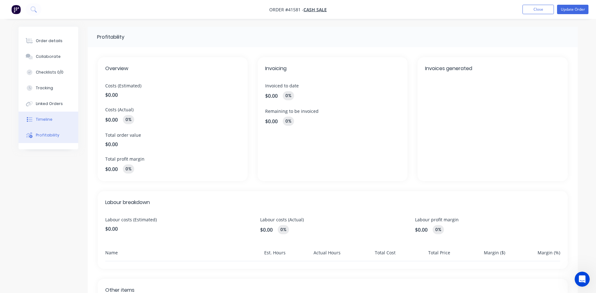
click at [46, 117] on div "Timeline" at bounding box center [44, 120] width 17 height 6
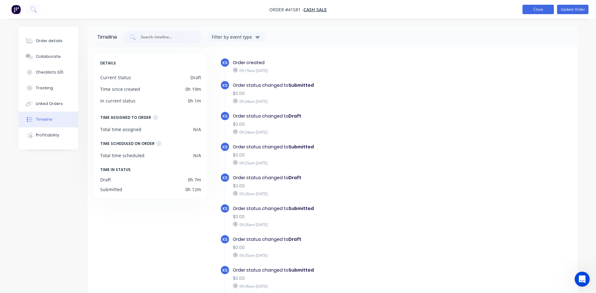
click at [534, 10] on button "Close" at bounding box center [537, 9] width 31 height 9
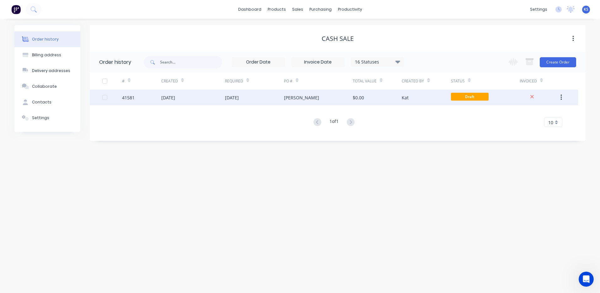
click at [252, 103] on div "[DATE]" at bounding box center [254, 98] width 59 height 16
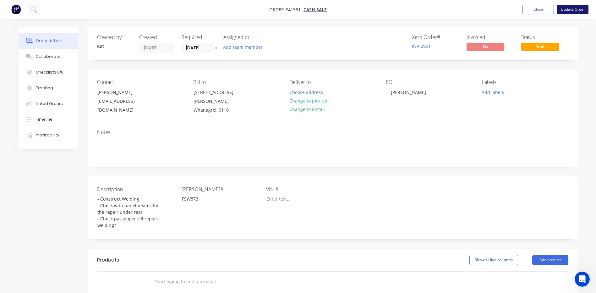
click at [578, 9] on button "Update Order" at bounding box center [572, 9] width 31 height 9
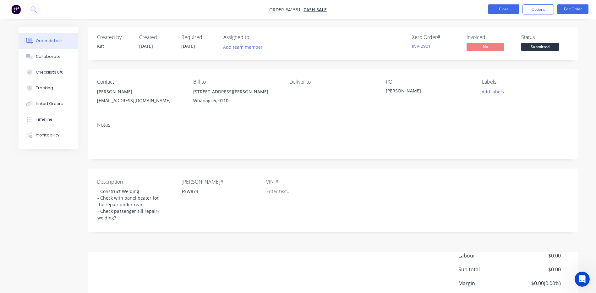
click at [503, 11] on button "Close" at bounding box center [503, 8] width 31 height 9
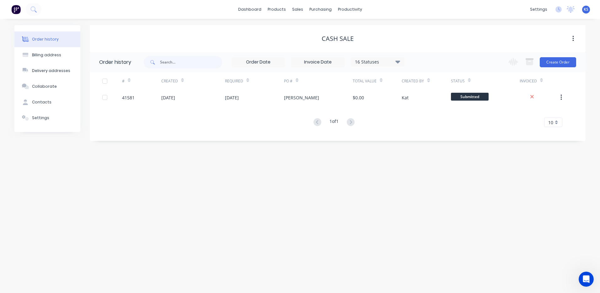
drag, startPoint x: 126, startPoint y: 99, endPoint x: 96, endPoint y: 187, distance: 92.7
click at [74, 189] on div "Order history Billing address Delivery addresses Collaborate Contacts Settings …" at bounding box center [300, 156] width 600 height 274
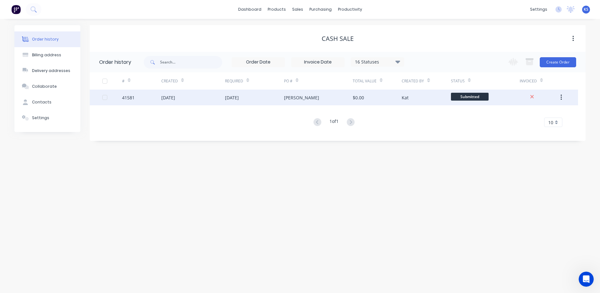
click at [561, 96] on icon "button" at bounding box center [562, 97] width 2 height 7
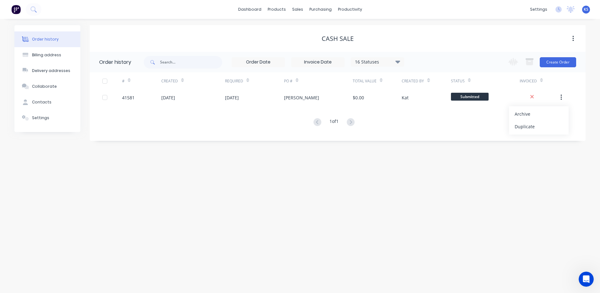
click at [345, 229] on div "Order history Billing address Delivery addresses Collaborate Contacts Settings …" at bounding box center [300, 156] width 600 height 274
click at [294, 11] on div "sales" at bounding box center [297, 9] width 17 height 9
click at [319, 30] on div "Sales Orders" at bounding box center [321, 30] width 26 height 6
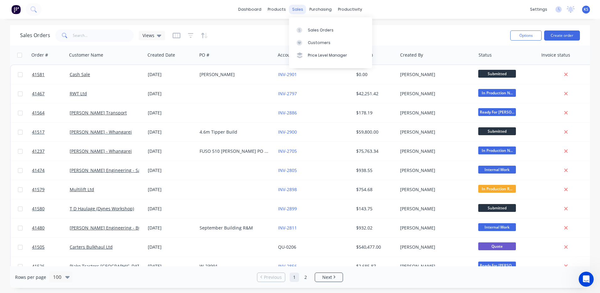
click at [293, 10] on div "sales" at bounding box center [297, 9] width 17 height 9
click at [318, 32] on div "Sales Orders" at bounding box center [321, 30] width 26 height 6
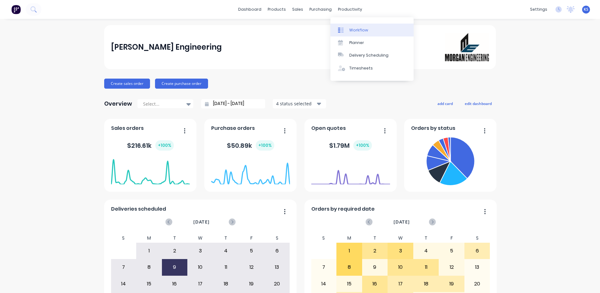
click at [364, 31] on div "Workflow" at bounding box center [359, 30] width 19 height 6
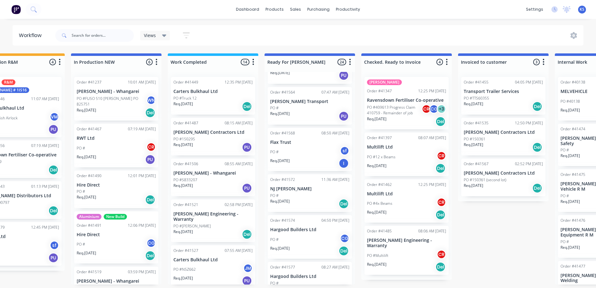
scroll to position [793, 0]
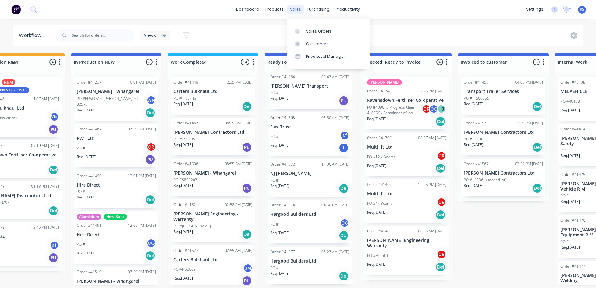
click at [295, 10] on div "sales" at bounding box center [295, 9] width 17 height 9
click at [321, 30] on div "Sales Orders" at bounding box center [319, 32] width 26 height 6
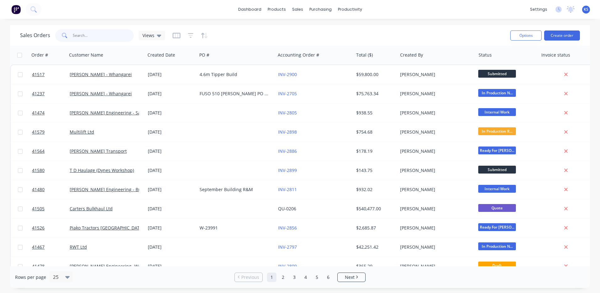
click at [100, 38] on input "text" at bounding box center [103, 35] width 61 height 13
type input "41556"
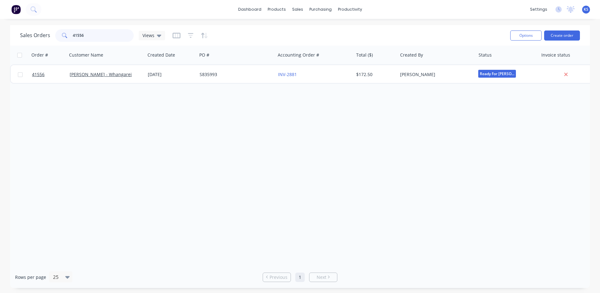
drag, startPoint x: 88, startPoint y: 37, endPoint x: 65, endPoint y: 37, distance: 22.9
click at [65, 37] on div "41556" at bounding box center [94, 35] width 79 height 13
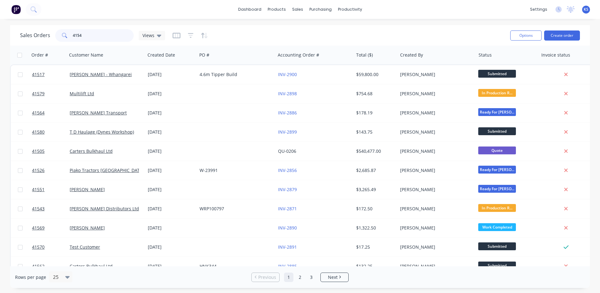
type input "41542"
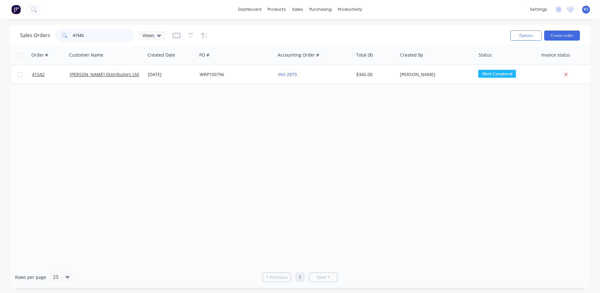
drag, startPoint x: 70, startPoint y: 35, endPoint x: 48, endPoint y: 40, distance: 22.7
click at [50, 39] on div "Sales Orders 41542 Views" at bounding box center [92, 35] width 145 height 13
